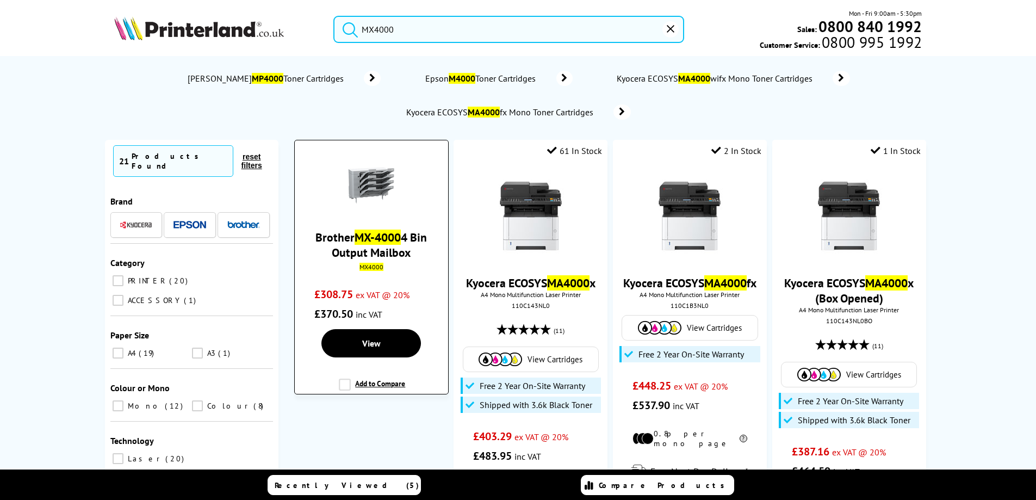
type input "MX4000"
click at [358, 235] on mark "MX-4000" at bounding box center [378, 237] width 46 height 15
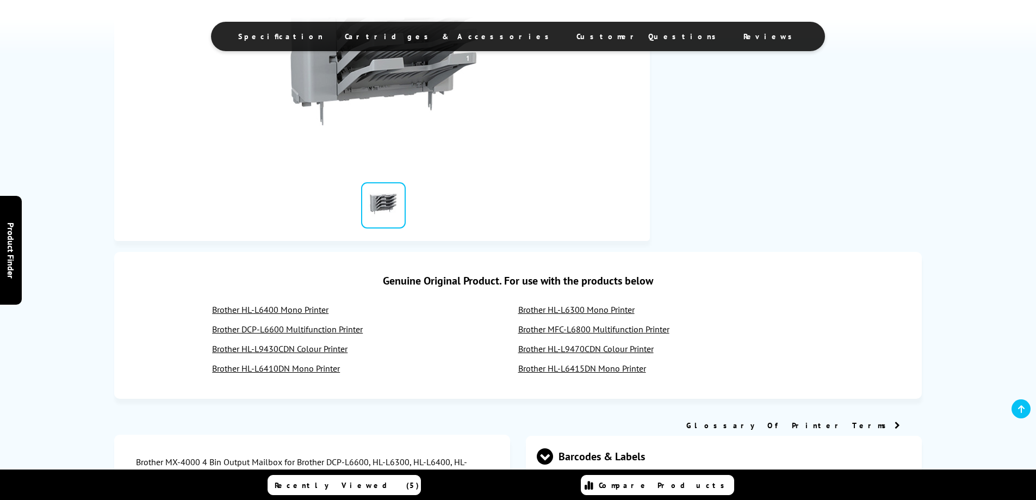
scroll to position [326, 0]
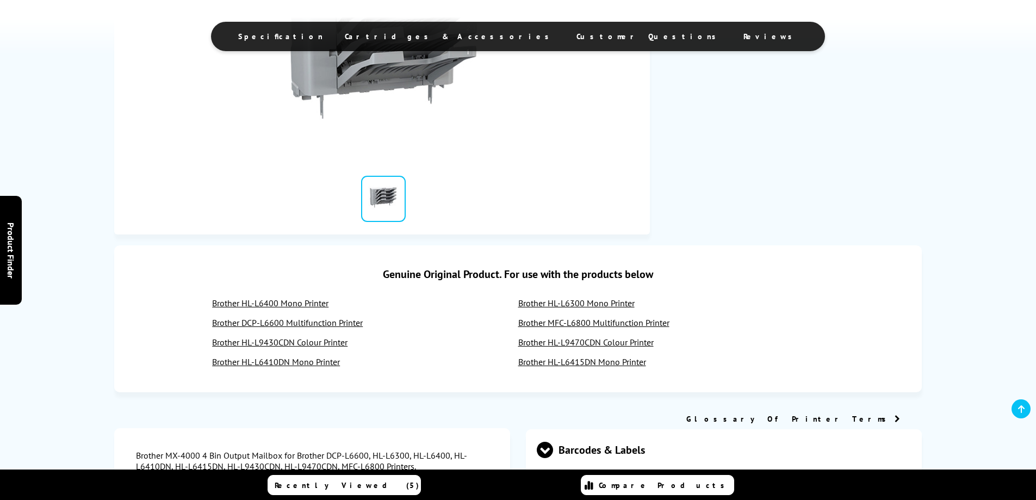
click at [259, 302] on link "Brother HL-L6400 Mono Printer" at bounding box center [270, 303] width 116 height 11
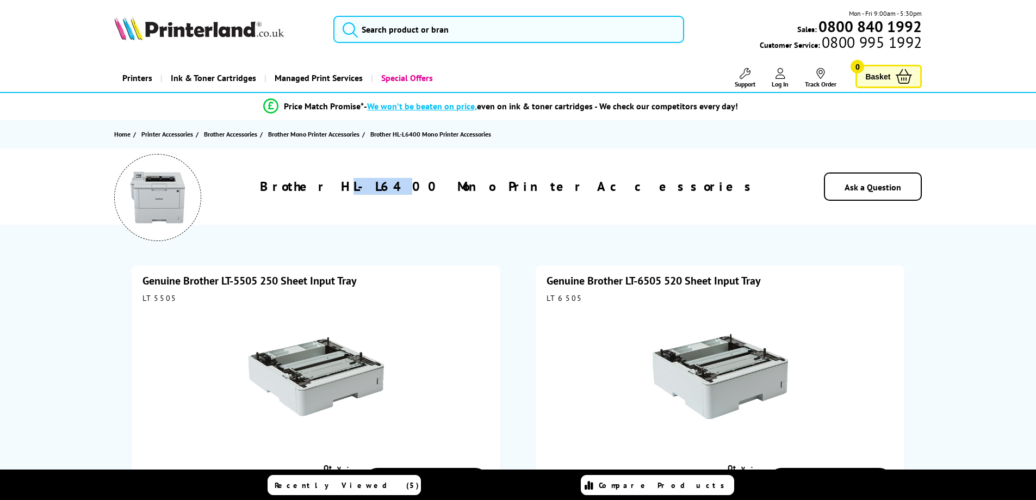
drag, startPoint x: 437, startPoint y: 188, endPoint x: 474, endPoint y: 192, distance: 37.3
click at [474, 192] on h1 "Brother HL-L6400 Mono Printer Accessories" at bounding box center [509, 186] width 498 height 17
click at [448, 188] on h1 "Brother HL-L6400 Mono Printer Accessories" at bounding box center [509, 186] width 498 height 17
drag, startPoint x: 433, startPoint y: 186, endPoint x: 487, endPoint y: 189, distance: 54.5
click at [487, 189] on h1 "Brother HL-L6400 Mono Printer Accessories" at bounding box center [509, 186] width 498 height 17
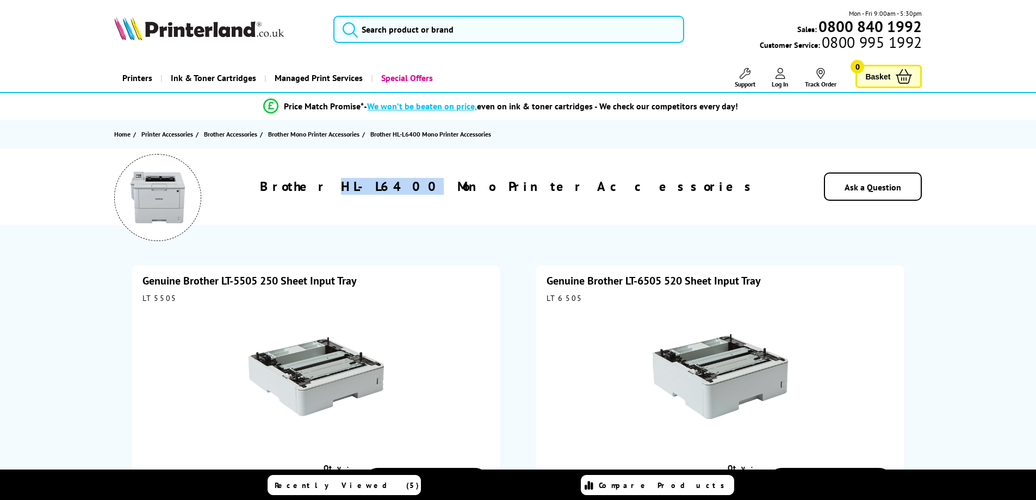
copy h1 "HL-L6400"
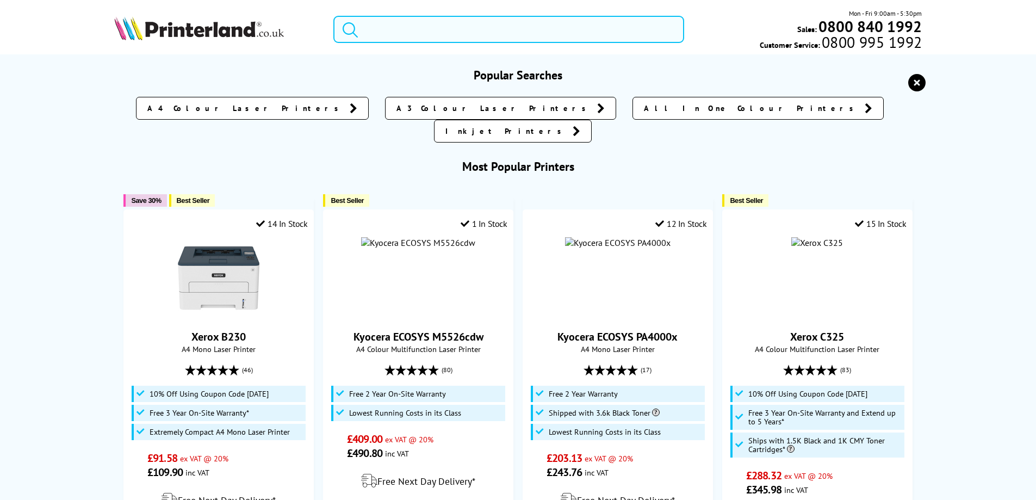
click at [396, 24] on input "search" at bounding box center [509, 29] width 351 height 27
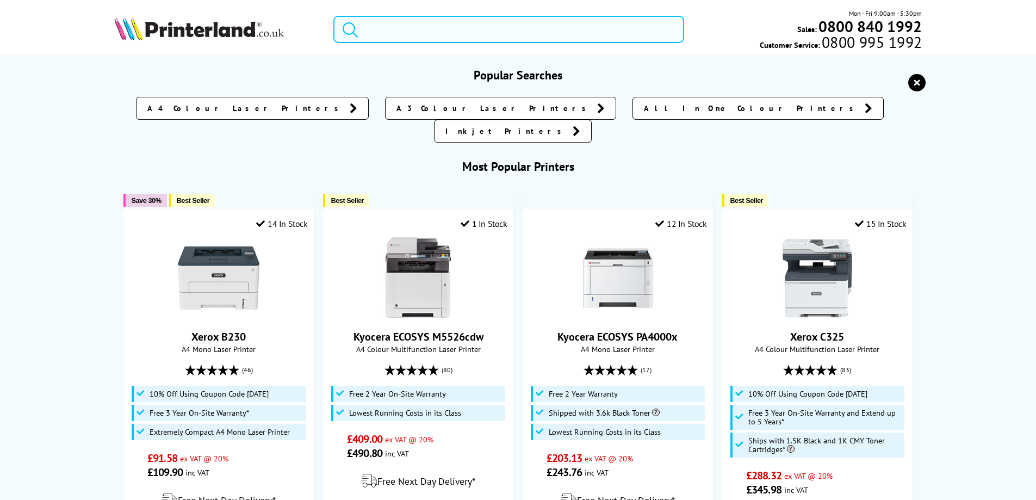
paste input "HL-L6400"
type input "HL-L6400"
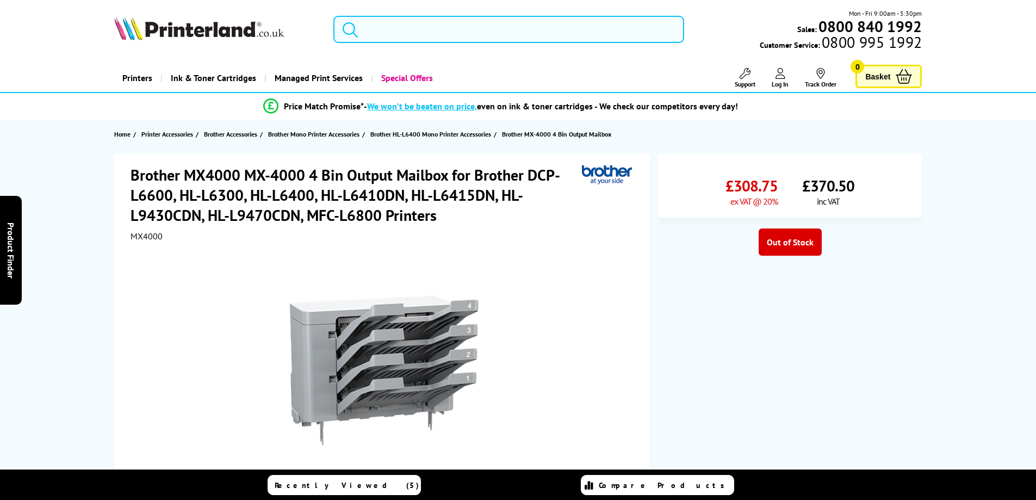
click at [384, 23] on input "search" at bounding box center [509, 29] width 351 height 27
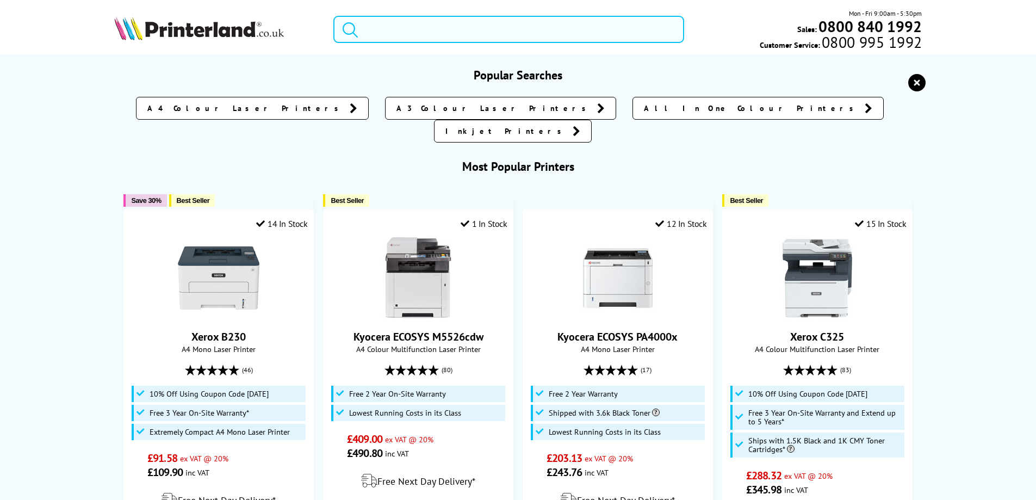
paste input "TT4000"
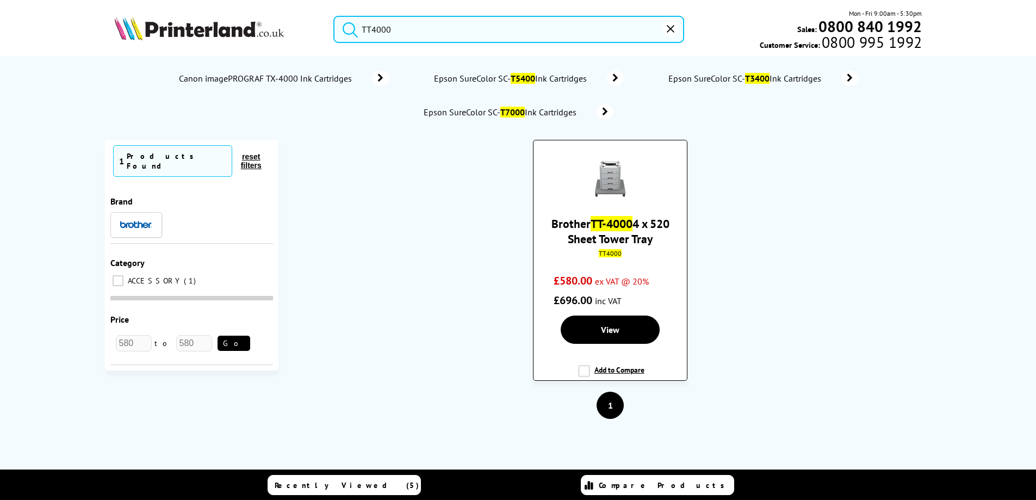
type input "TT4000"
click at [627, 225] on mark "TT-4000" at bounding box center [612, 223] width 42 height 15
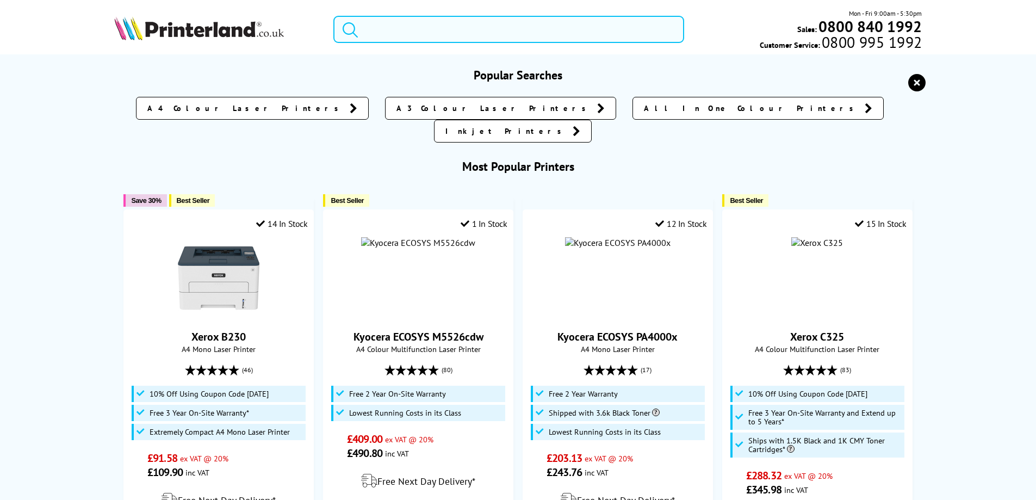
click at [417, 23] on input "search" at bounding box center [509, 29] width 351 height 27
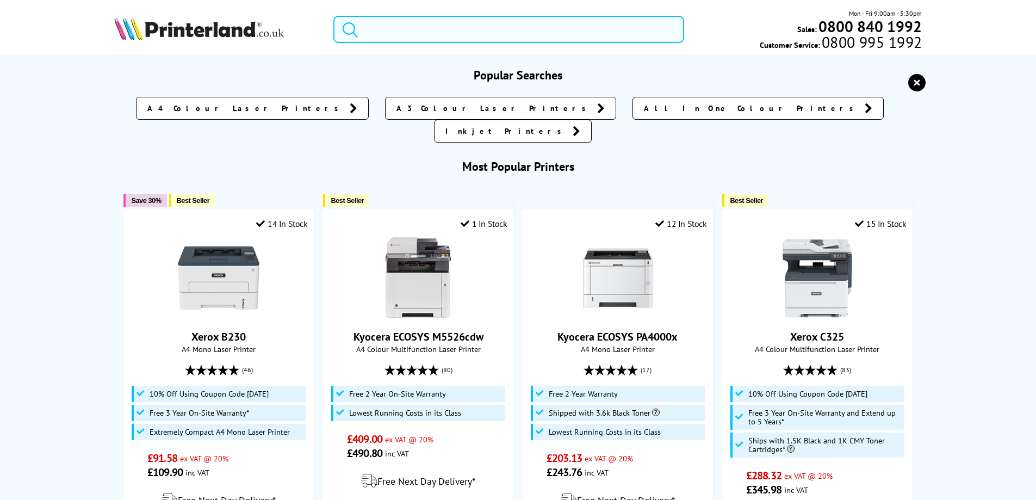
paste input "PABC001"
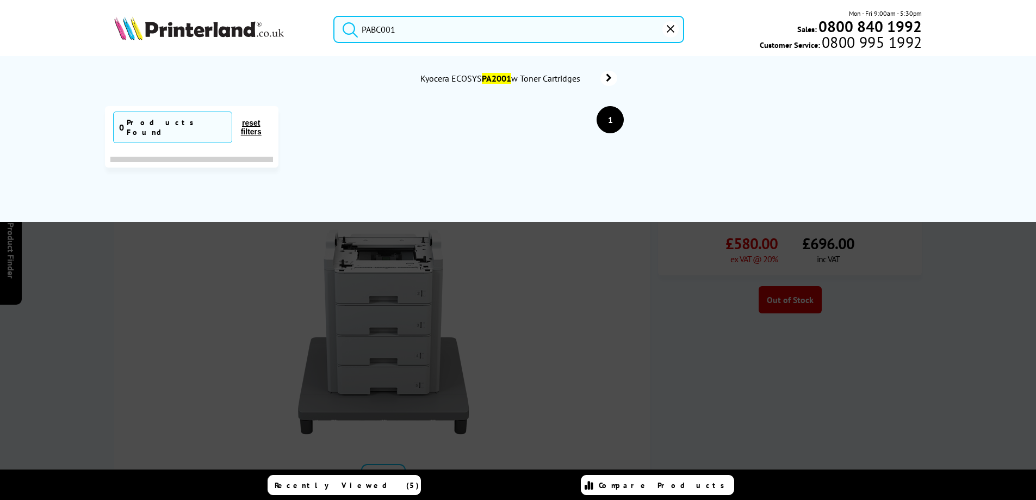
type input "PABC001"
click at [675, 28] on button "reset" at bounding box center [671, 29] width 16 height 16
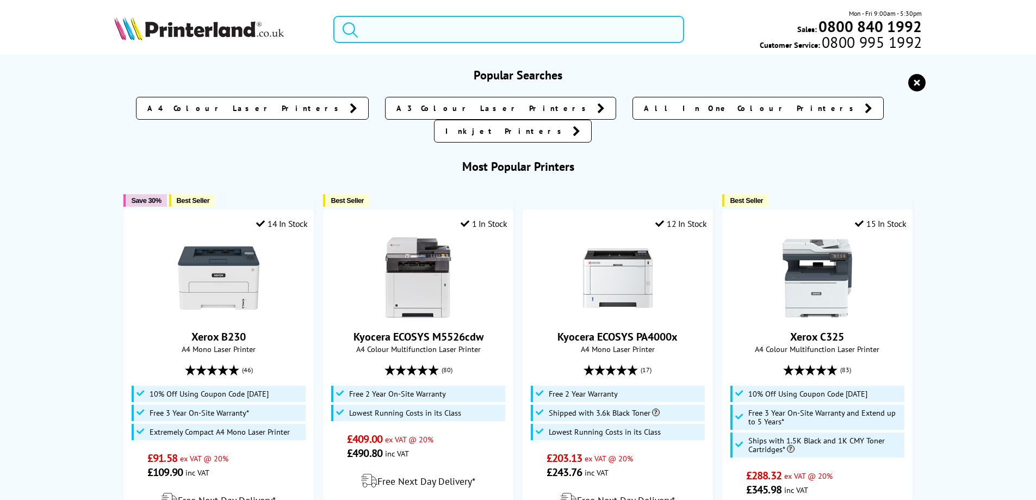
click at [402, 34] on input "search" at bounding box center [509, 29] width 351 height 27
paste input "TN3030"
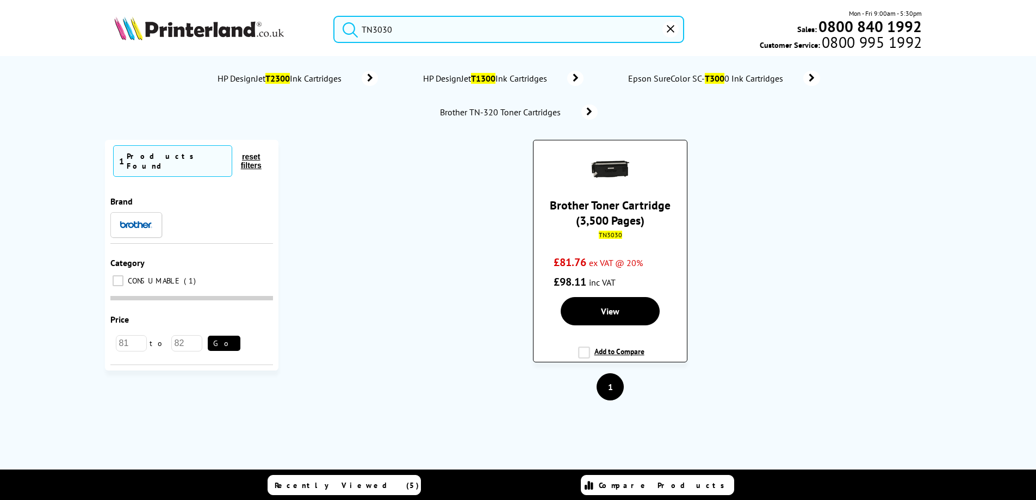
type input "TN3030"
click at [624, 219] on link "Brother Toner Cartridge (3,500 Pages)" at bounding box center [610, 212] width 121 height 30
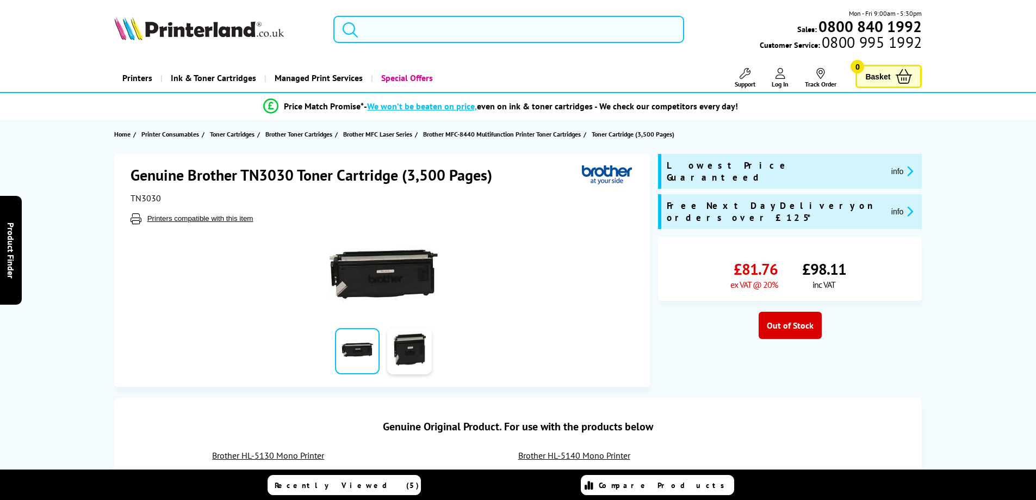
click at [368, 17] on input "search" at bounding box center [509, 29] width 351 height 27
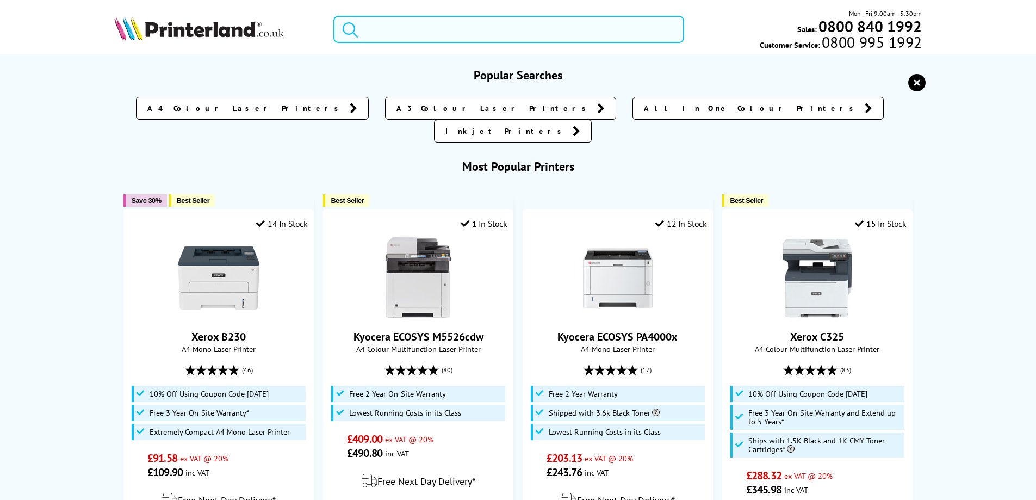
click at [369, 32] on input "search" at bounding box center [509, 29] width 351 height 27
paste input "DR4000"
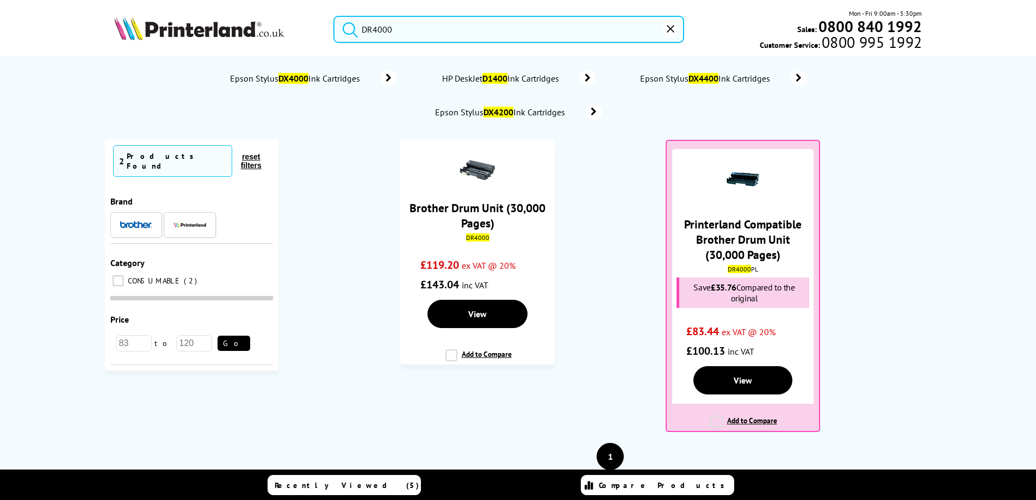
click at [369, 27] on input "DR4000" at bounding box center [509, 29] width 351 height 27
paste input "BRP1D45011"
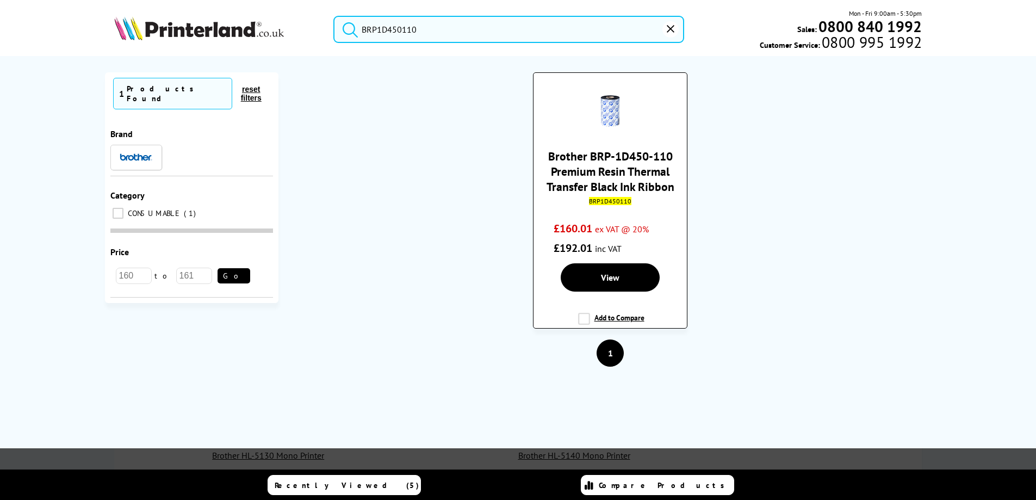
type input "BRP1D450110"
click at [575, 158] on link "Brother BRP-1D450-110 Premium Resin Thermal Transfer Black Ink Ribbon" at bounding box center [611, 172] width 128 height 46
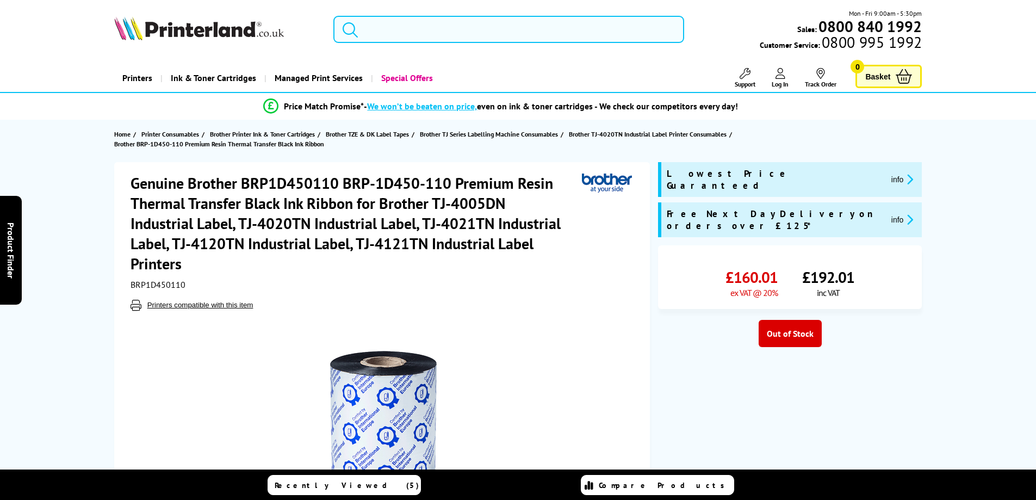
click at [385, 35] on input "search" at bounding box center [509, 29] width 351 height 27
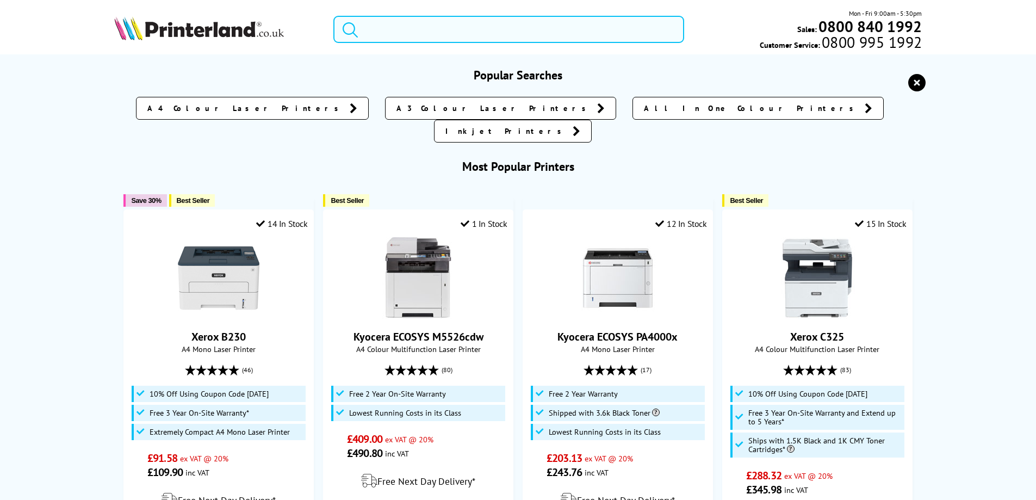
paste input "D00V9P001"
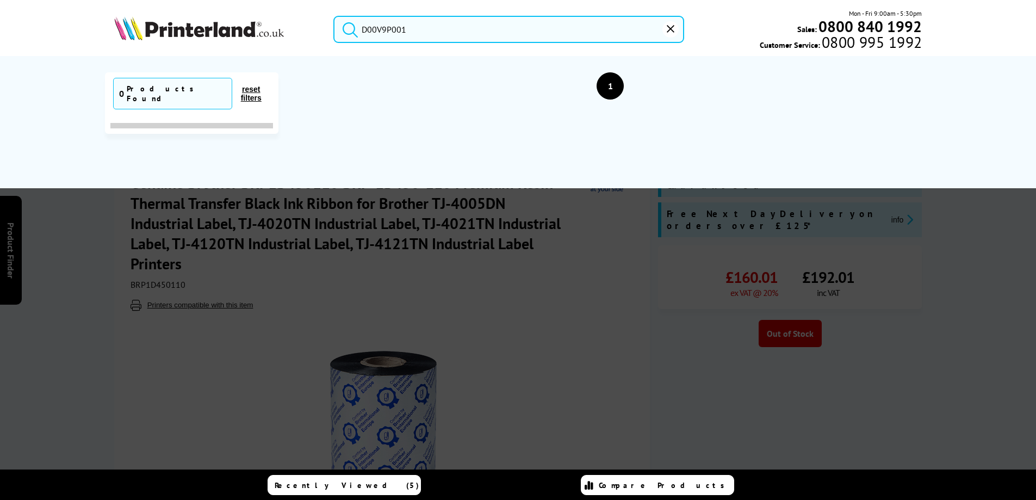
click at [379, 27] on input "D00V9P001" at bounding box center [509, 29] width 351 height 27
click at [377, 36] on input "D00V9P001" at bounding box center [509, 29] width 351 height 27
click at [378, 34] on input "D00V9P001" at bounding box center [509, 29] width 351 height 27
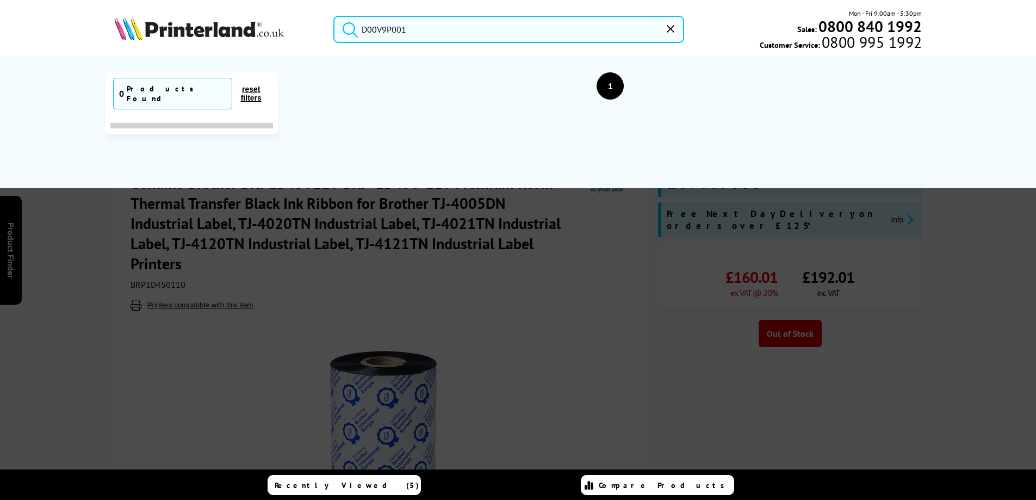
click at [379, 32] on input "D00V9P001" at bounding box center [509, 29] width 351 height 27
paste input "PA4CR002UK"
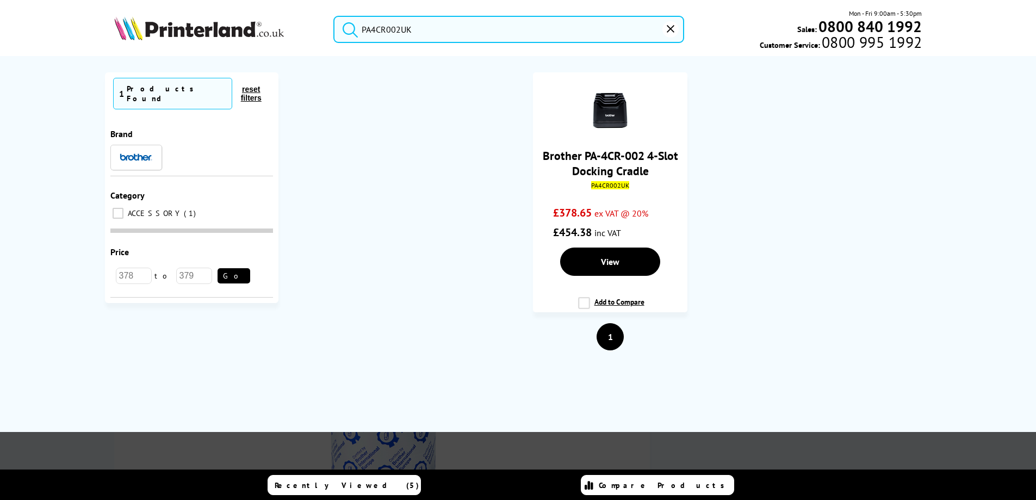
click at [334, 16] on button "submit" at bounding box center [347, 28] width 27 height 24
click at [381, 29] on input "PA4CR002UK" at bounding box center [509, 29] width 351 height 27
paste input "BA7000"
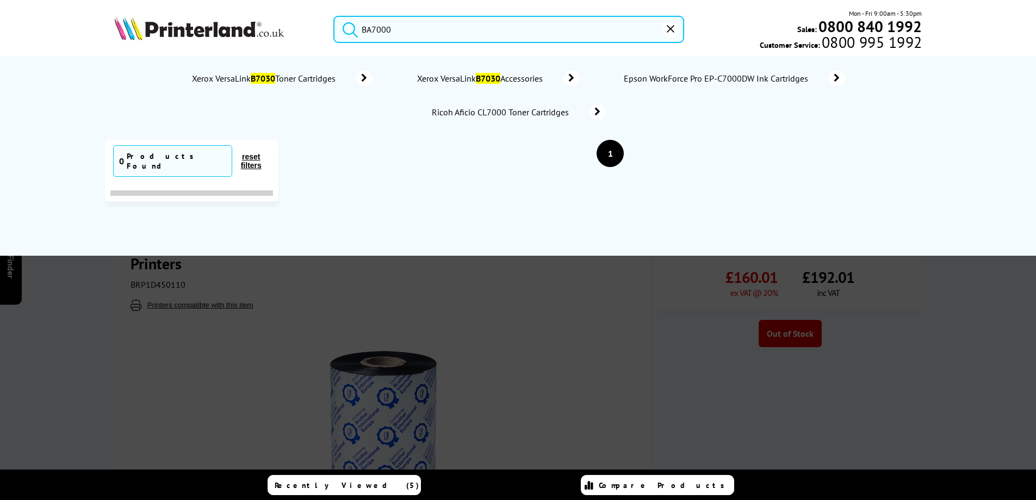
type input "BA7000"
click at [334, 16] on button "submit" at bounding box center [347, 28] width 27 height 24
click at [670, 33] on button "reset" at bounding box center [671, 29] width 16 height 16
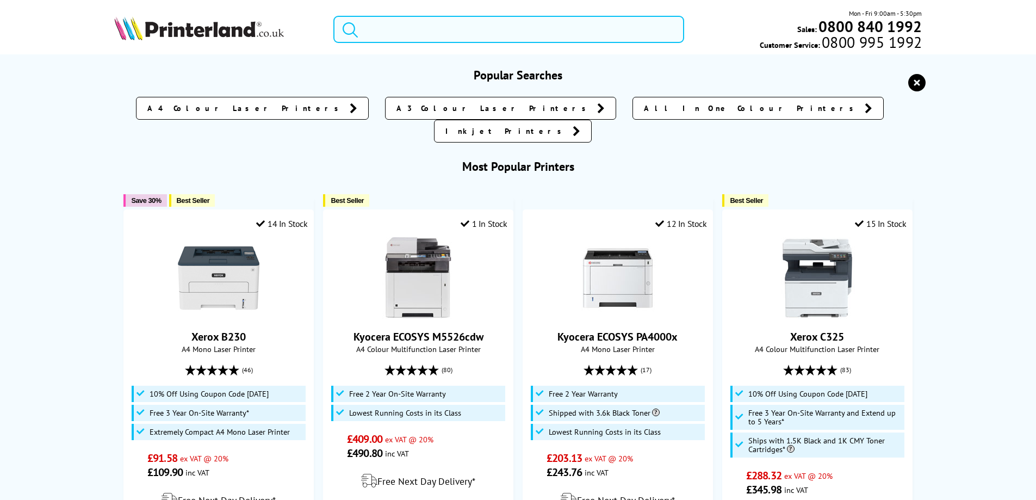
drag, startPoint x: 391, startPoint y: 33, endPoint x: 381, endPoint y: 32, distance: 9.9
click at [390, 33] on input "search" at bounding box center [509, 29] width 351 height 27
paste input "CSA3001"
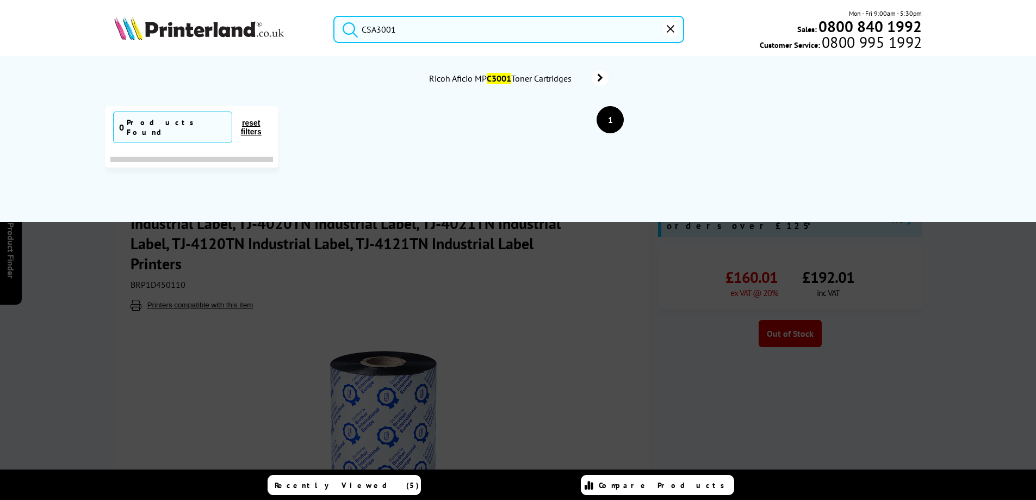
type input "CSA3001"
click at [334, 16] on button "submit" at bounding box center [347, 28] width 27 height 24
click at [670, 33] on button "reset" at bounding box center [671, 29] width 16 height 16
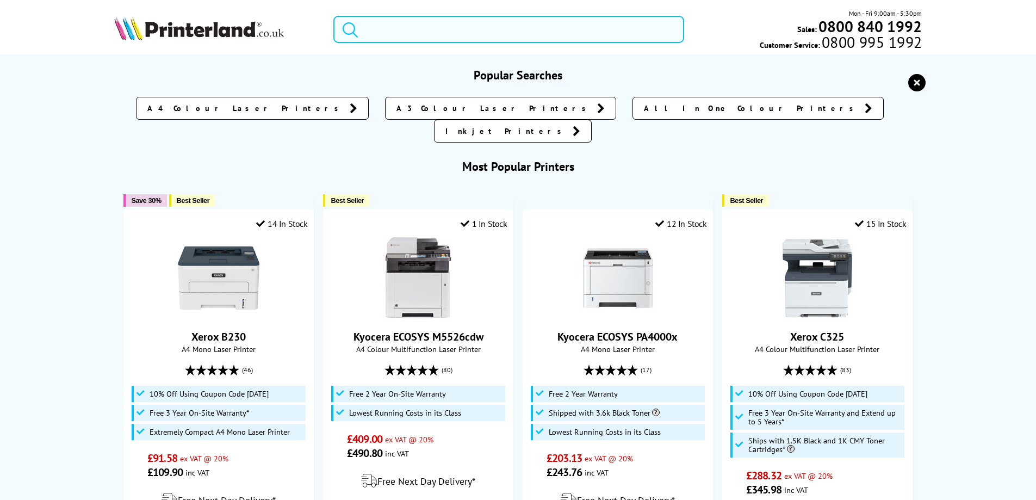
click at [405, 29] on input "search" at bounding box center [509, 29] width 351 height 27
paste input "RJ3150Z1"
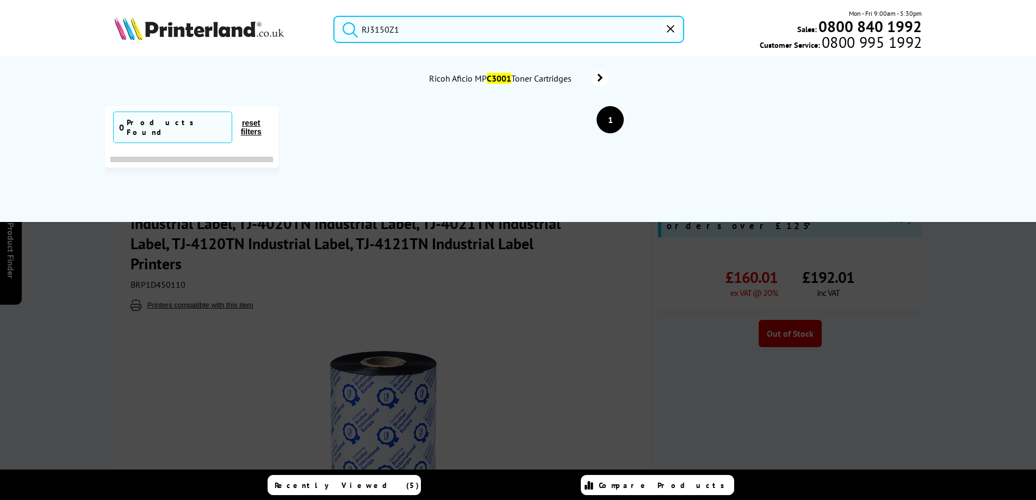
type input "RJ3150Z1"
click at [334, 16] on button "submit" at bounding box center [347, 28] width 27 height 24
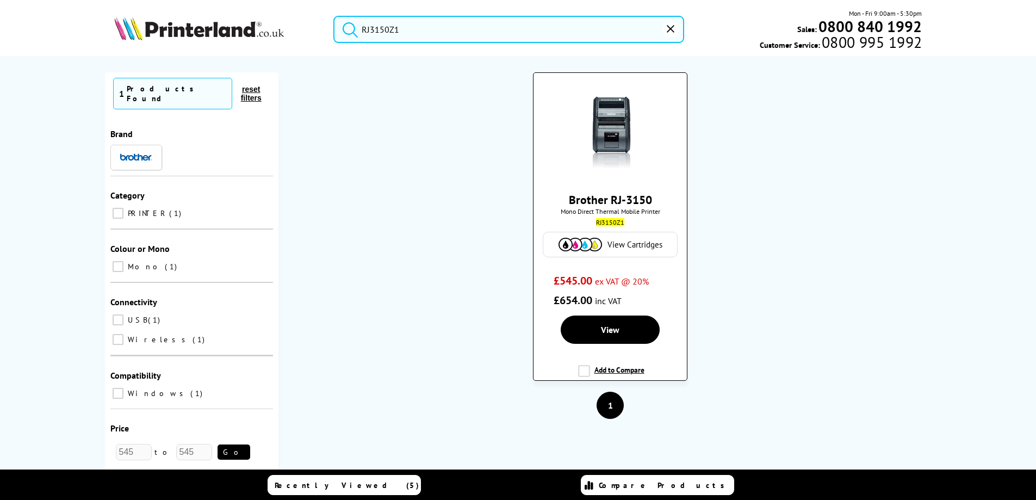
click at [603, 201] on link "Brother RJ-3150" at bounding box center [610, 199] width 83 height 15
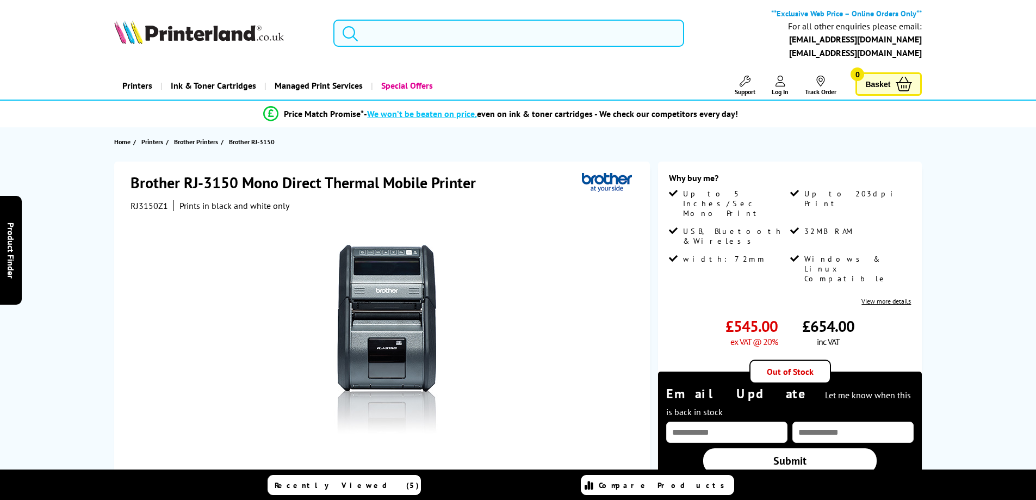
click at [377, 36] on input "search" at bounding box center [509, 33] width 351 height 27
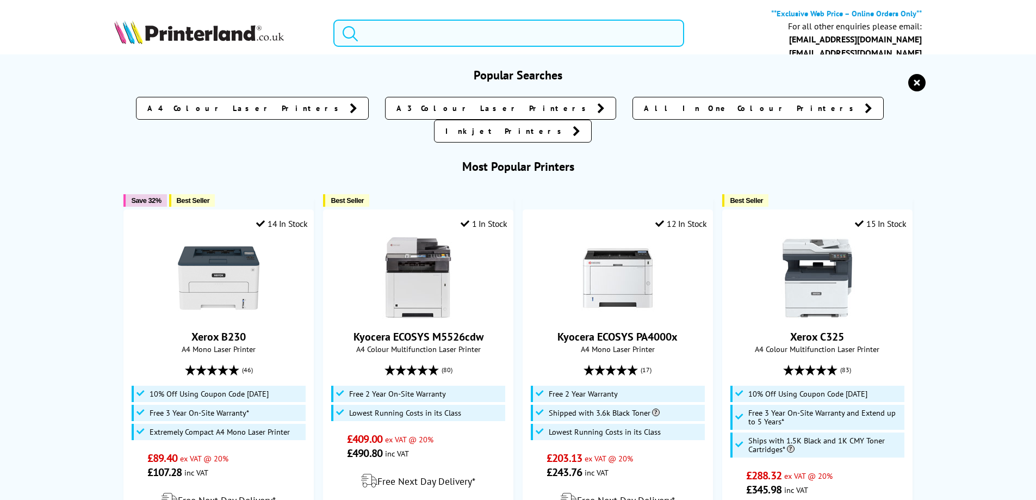
paste input "LU9244001"
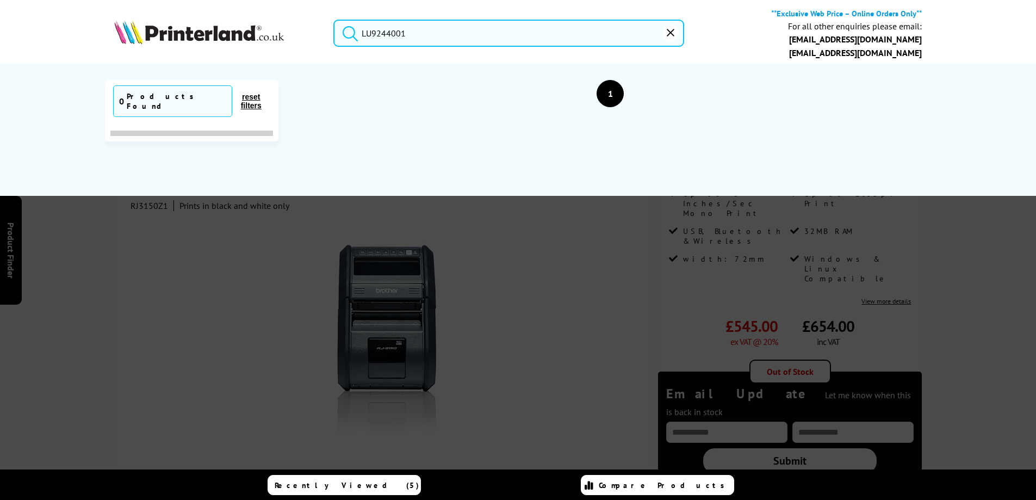
click at [392, 21] on input "LU9244001" at bounding box center [509, 33] width 351 height 27
click at [379, 34] on input "LU9244001" at bounding box center [509, 33] width 351 height 27
paste input "T340CL"
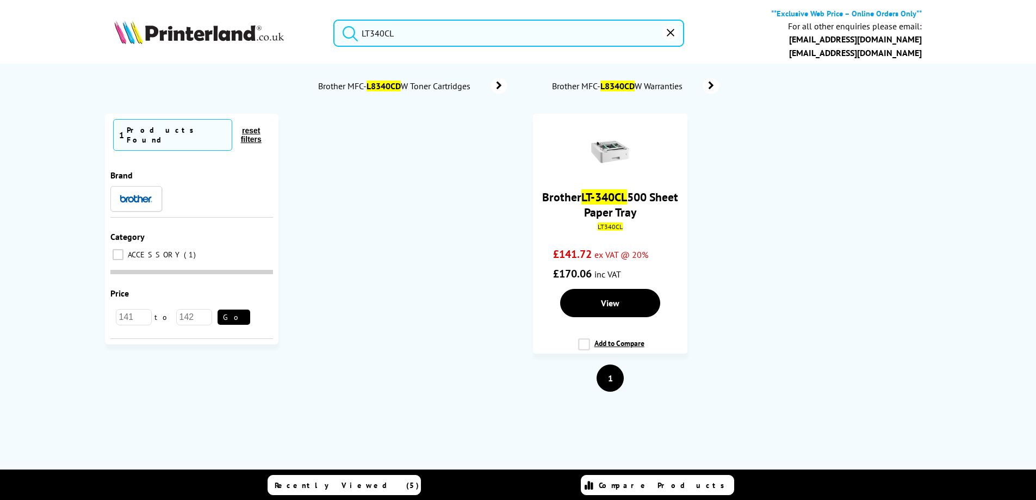
click at [384, 32] on input "LT340CL" at bounding box center [509, 33] width 351 height 27
click at [384, 31] on input "LT340CL" at bounding box center [509, 33] width 351 height 27
paste input "D1668001"
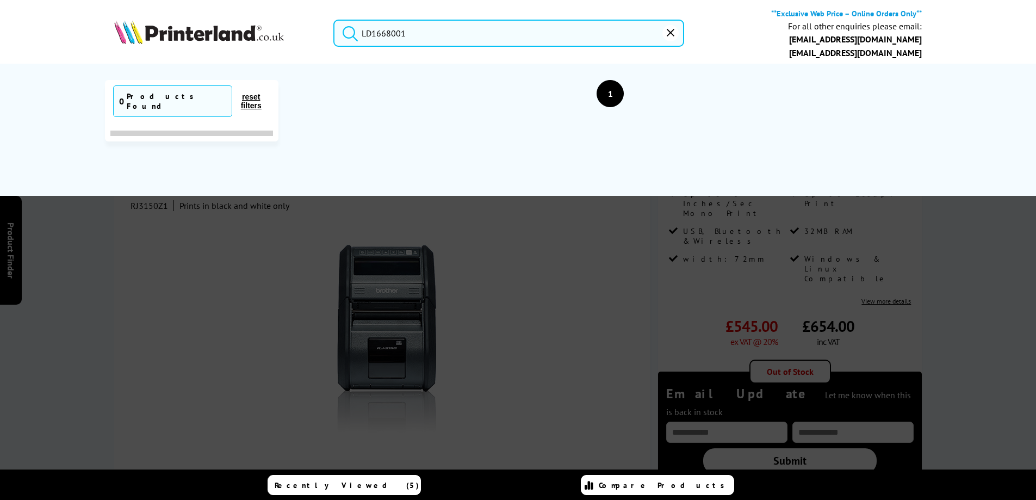
type input "LD1668001"
click at [664, 34] on button "reset" at bounding box center [671, 33] width 16 height 16
